Goal: Task Accomplishment & Management: Manage account settings

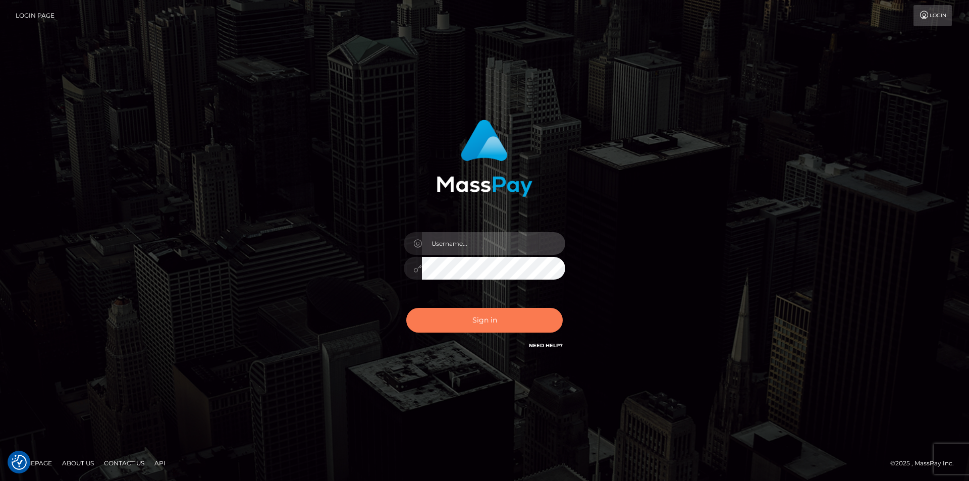
type input "dszikszai"
click at [440, 316] on button "Sign in" at bounding box center [484, 320] width 157 height 25
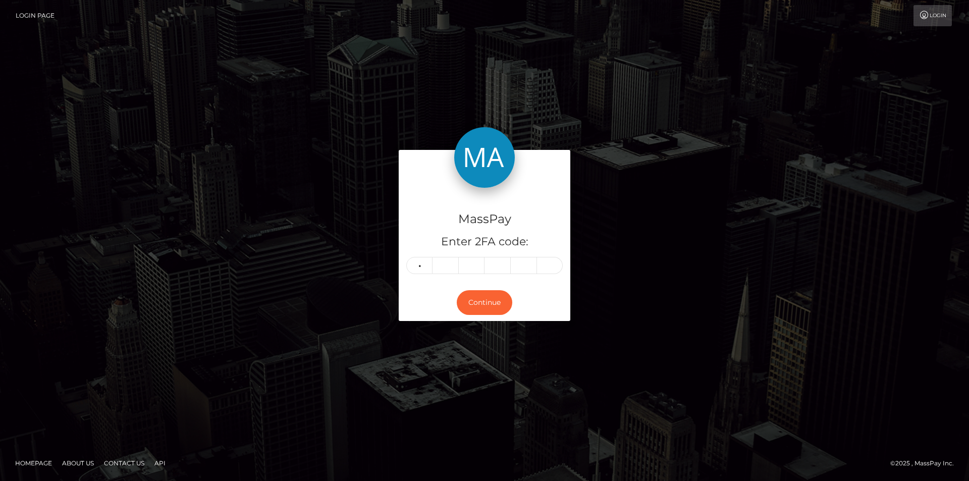
type input "7"
type input "3"
type input "0"
type input "5"
type input "6"
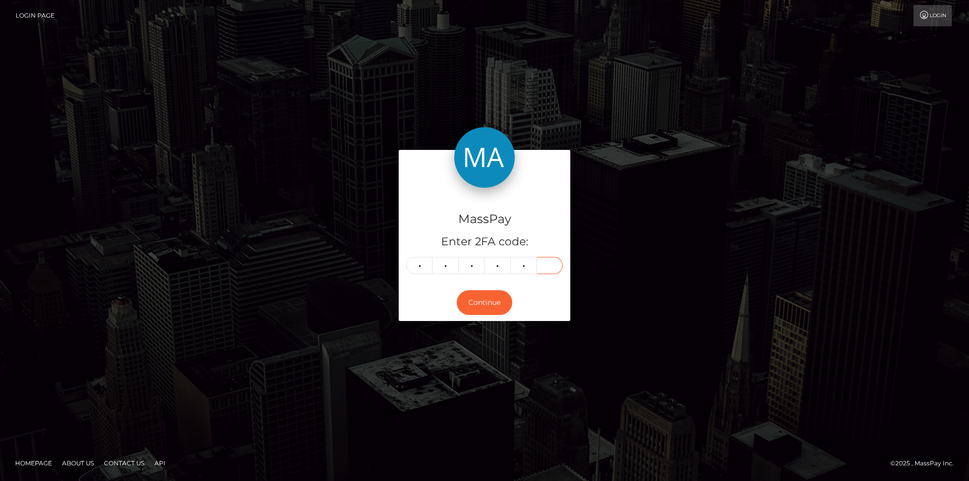
type input "8"
